Goal: Task Accomplishment & Management: Manage account settings

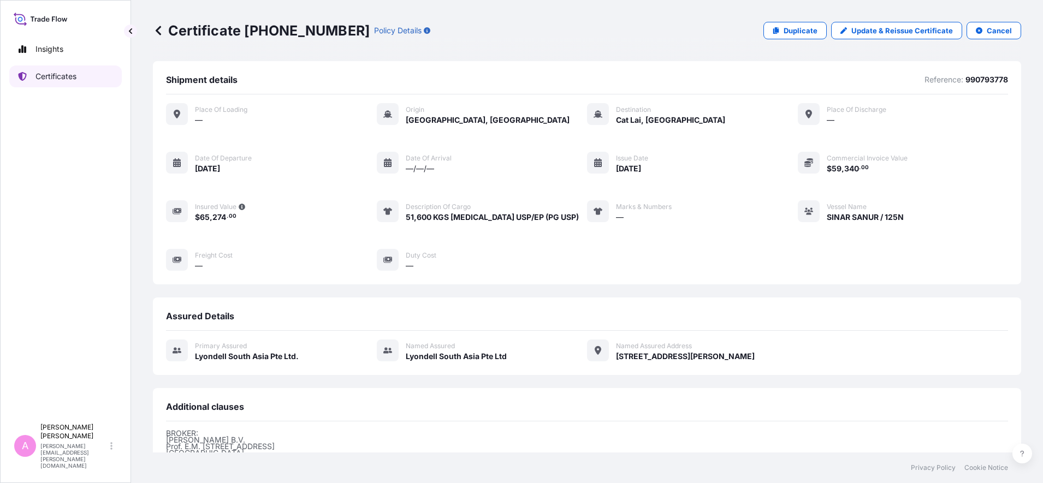
scroll to position [161, 0]
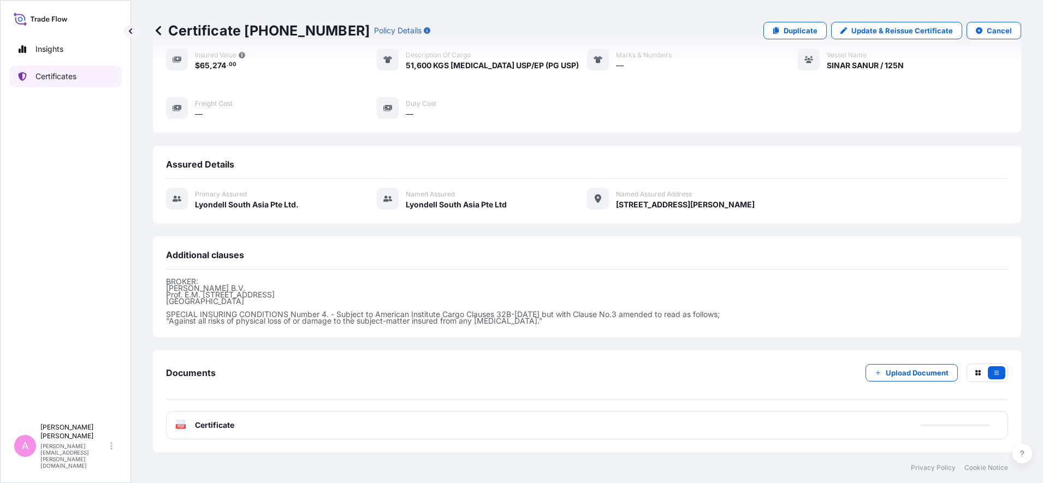
click at [66, 80] on p "Certificates" at bounding box center [55, 76] width 41 height 11
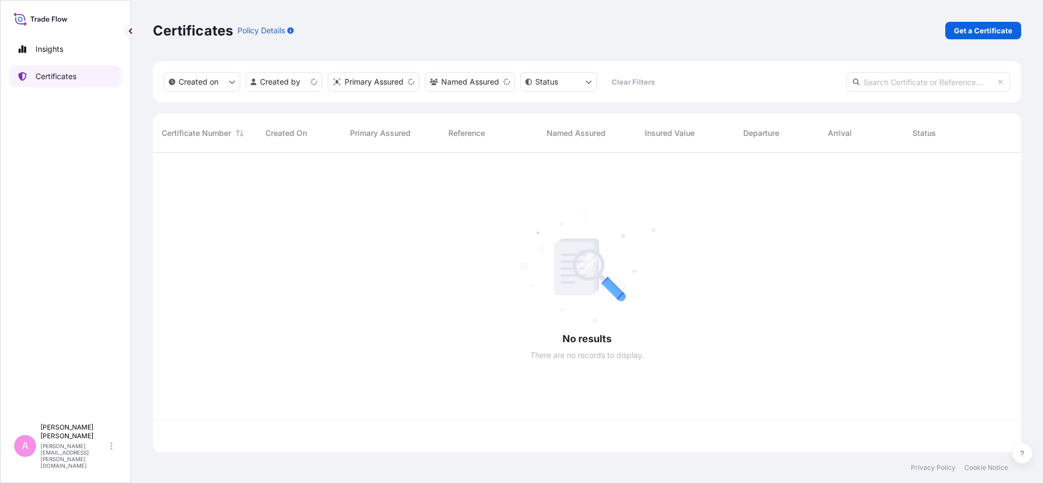
scroll to position [295, 858]
click at [907, 86] on input "text" at bounding box center [929, 82] width 164 height 20
paste input "5013246467"
type input "5013246467"
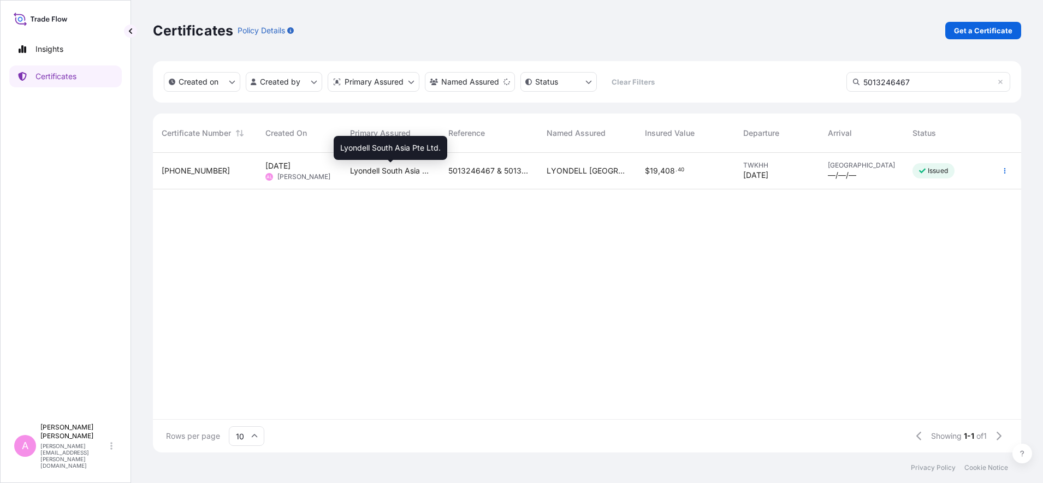
click at [408, 173] on span "Lyondell South Asia Pte Ltd." at bounding box center [390, 170] width 81 height 11
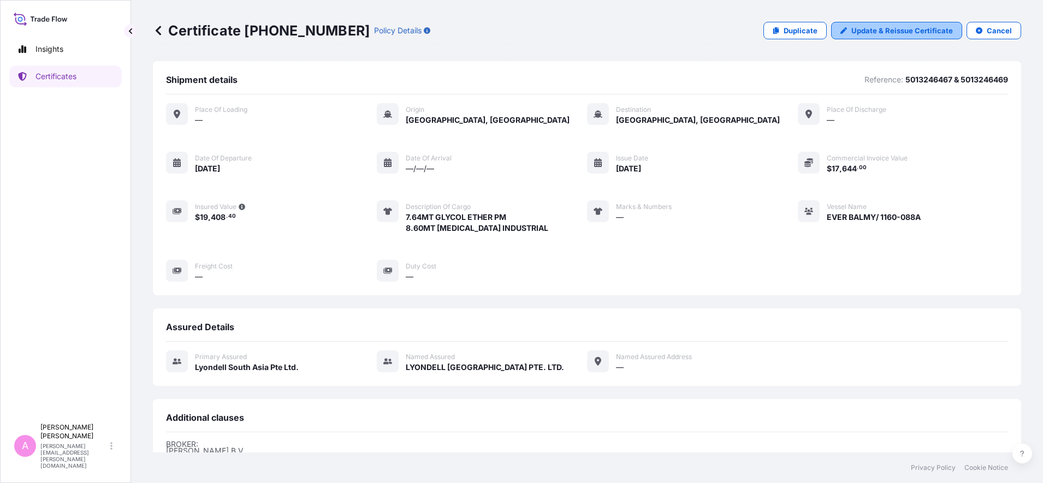
click at [857, 32] on p "Update & Reissue Certificate" at bounding box center [902, 30] width 102 height 11
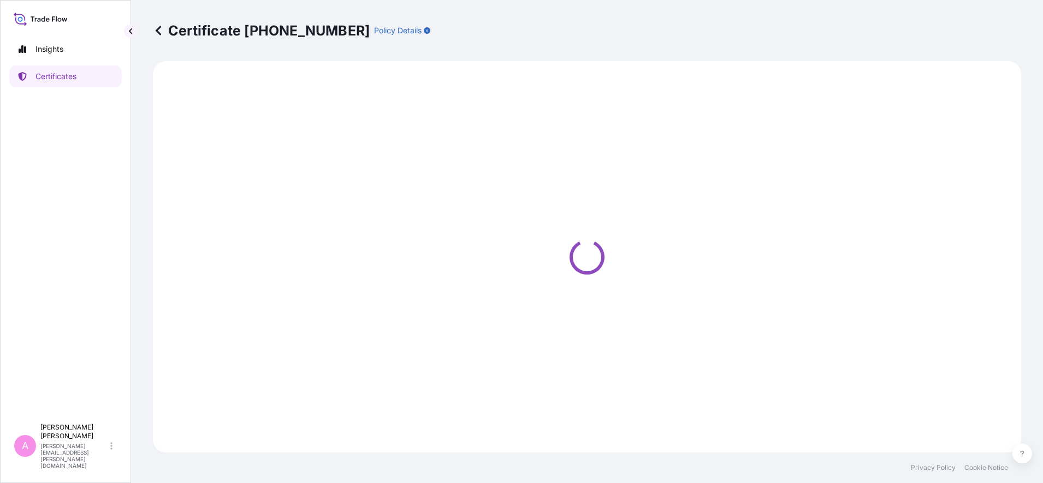
select select "Sea"
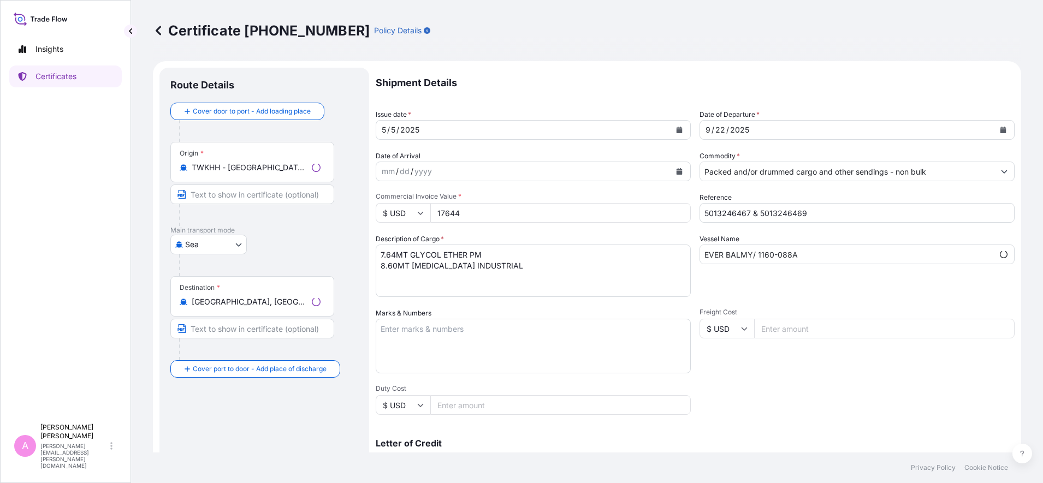
select select "32022"
drag, startPoint x: 814, startPoint y: 211, endPoint x: 603, endPoint y: 193, distance: 212.1
click at [607, 195] on div "Shipment Details Issue date * [DATE] Date of Departure * [DATE] Date of Arrival…" at bounding box center [695, 328] width 639 height 520
paste input "990793865"
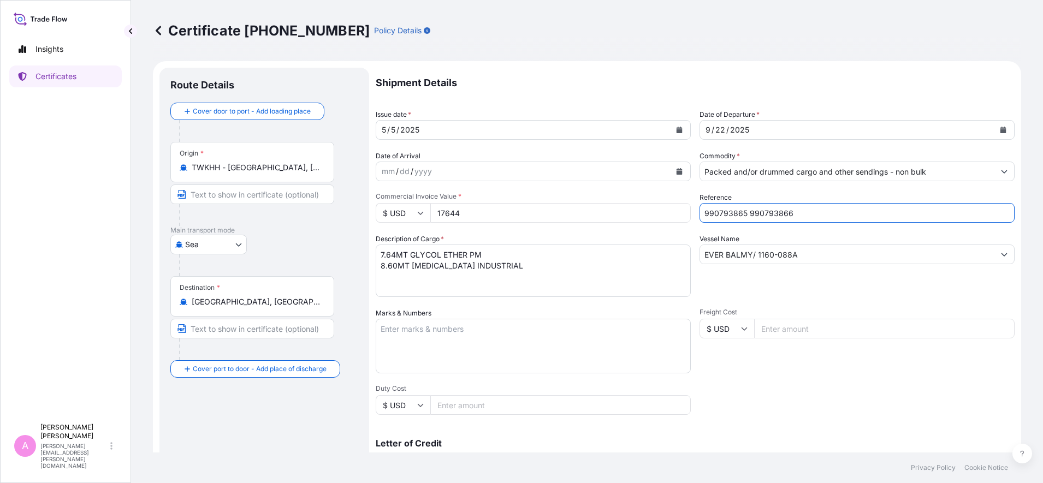
type input "990793865 990793866"
click at [995, 129] on button "Calendar" at bounding box center [1003, 129] width 17 height 17
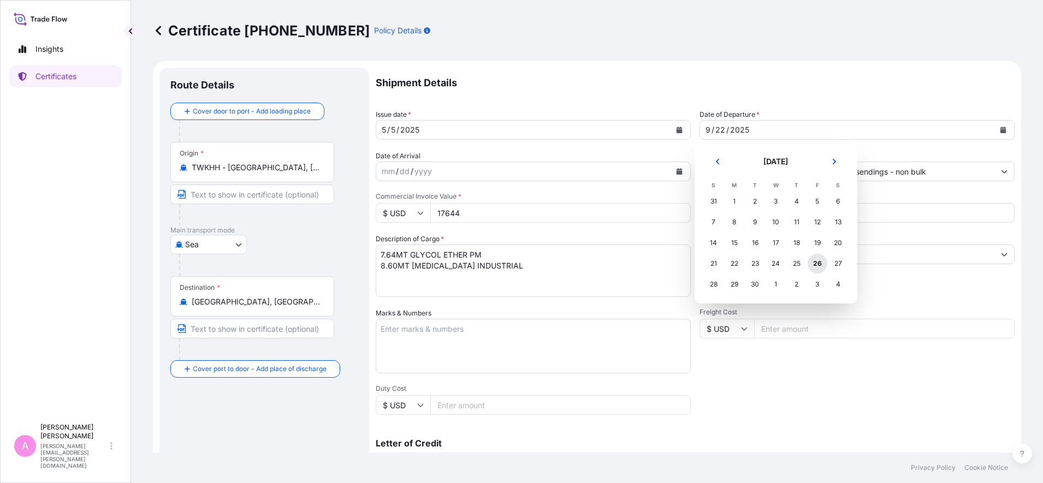
click at [818, 264] on div "26" at bounding box center [818, 264] width 20 height 20
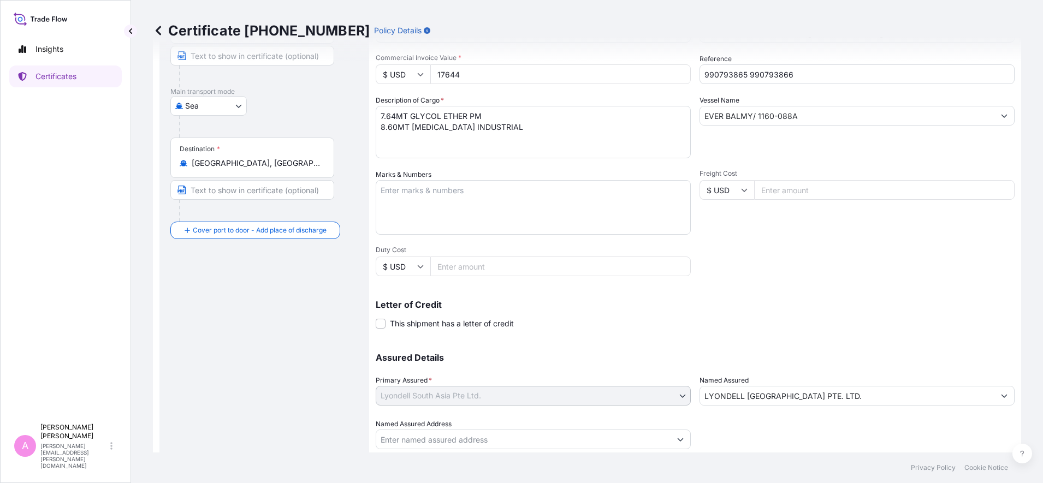
scroll to position [173, 0]
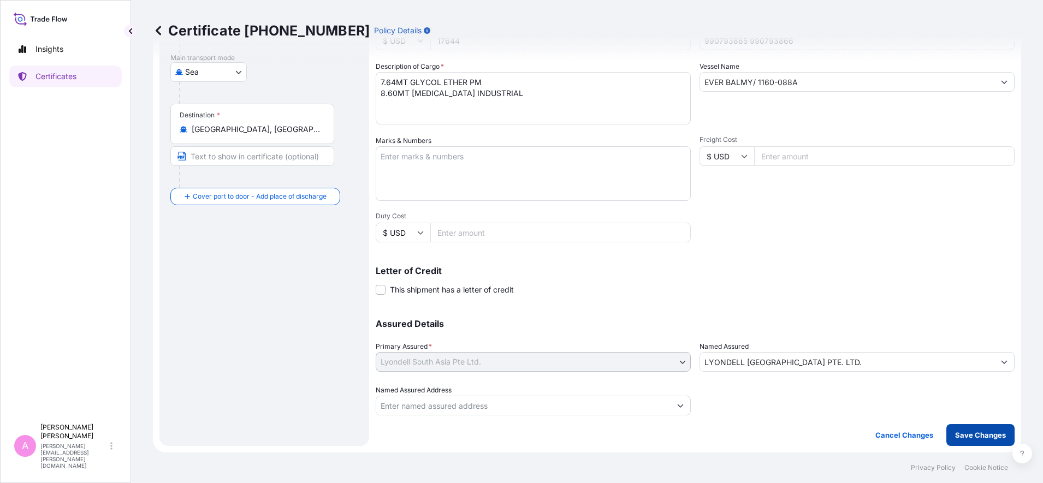
click at [978, 436] on p "Save Changes" at bounding box center [980, 435] width 51 height 11
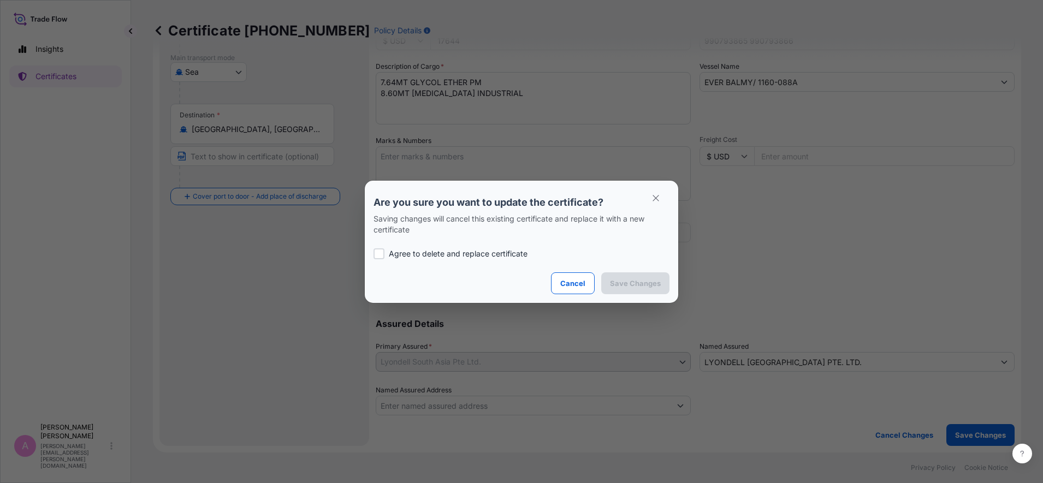
click at [496, 255] on p "Agree to delete and replace certificate" at bounding box center [458, 253] width 139 height 11
checkbox input "true"
click at [659, 278] on p "Save Changes" at bounding box center [635, 283] width 51 height 11
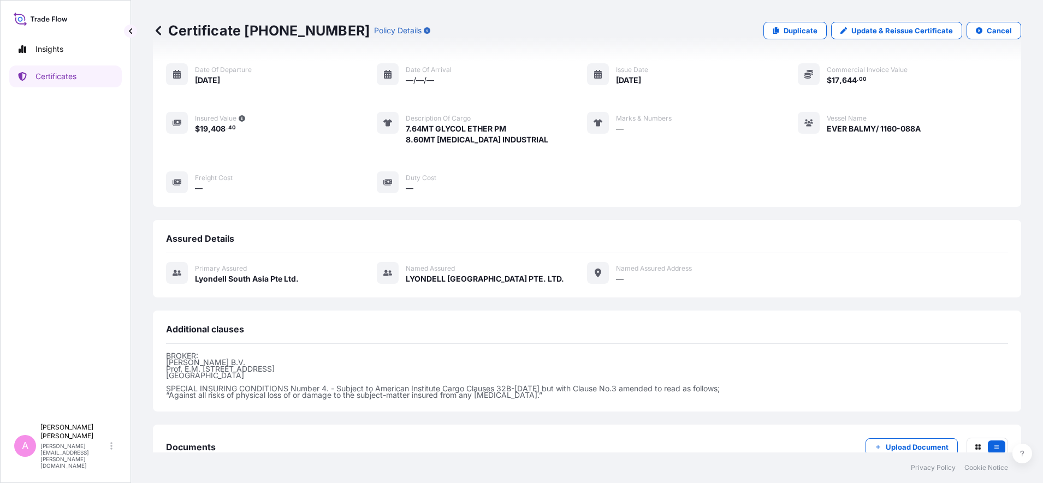
scroll to position [163, 0]
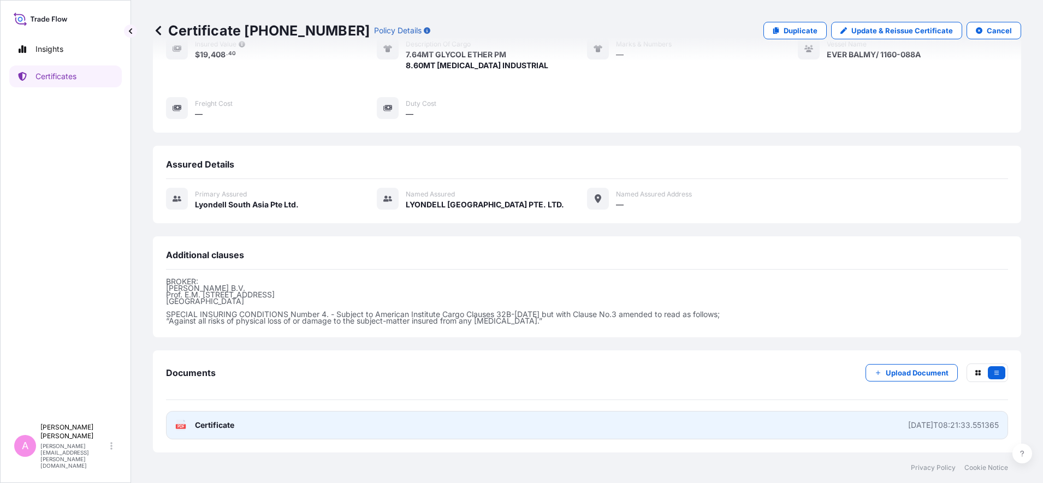
click at [227, 434] on link "PDF Certificate [DATE]T08:21:33.551365" at bounding box center [587, 425] width 842 height 28
